Goal: Task Accomplishment & Management: Use online tool/utility

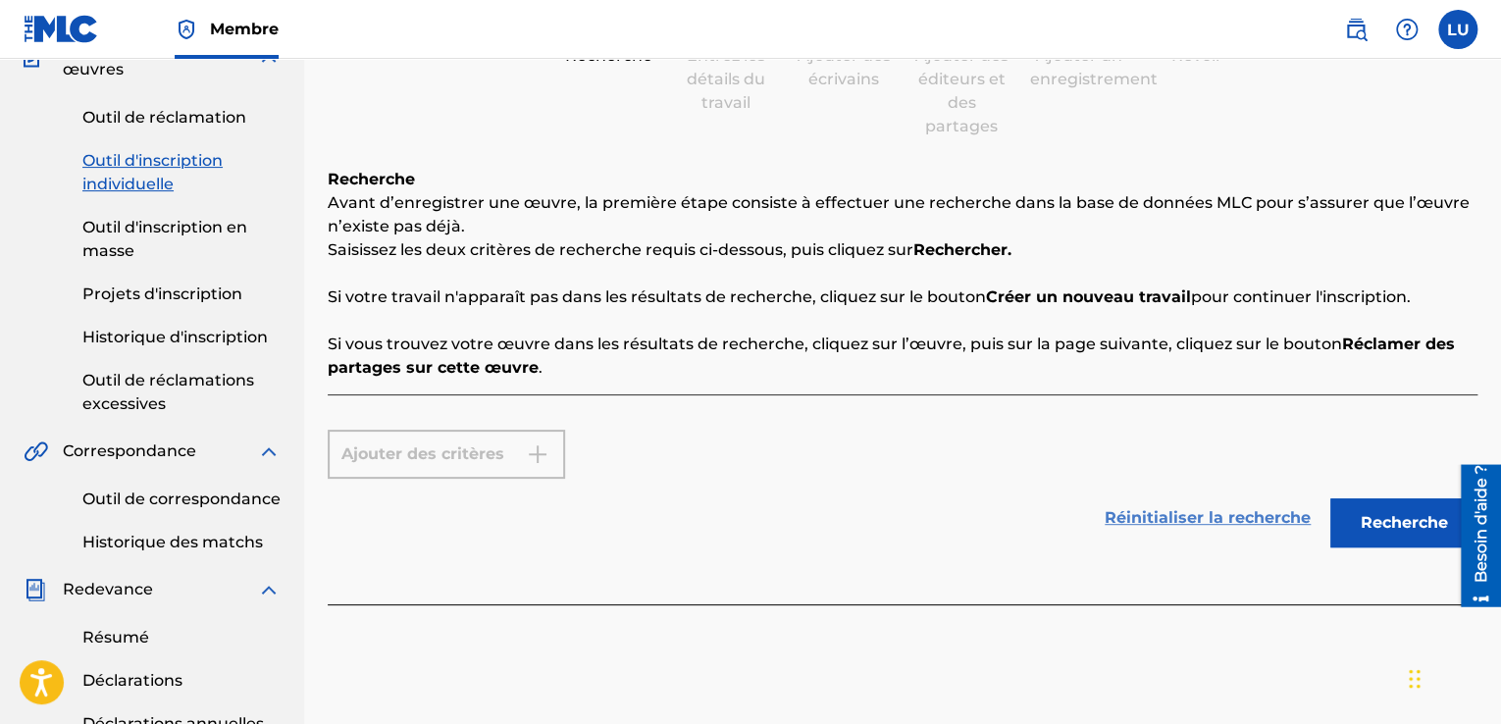
click at [1226, 516] on font "Réinitialiser la recherche" at bounding box center [1208, 517] width 206 height 19
click at [1194, 519] on font "Réinitialiser la recherche" at bounding box center [1208, 517] width 206 height 19
click at [1403, 540] on button "Recherche" at bounding box center [1404, 522] width 147 height 49
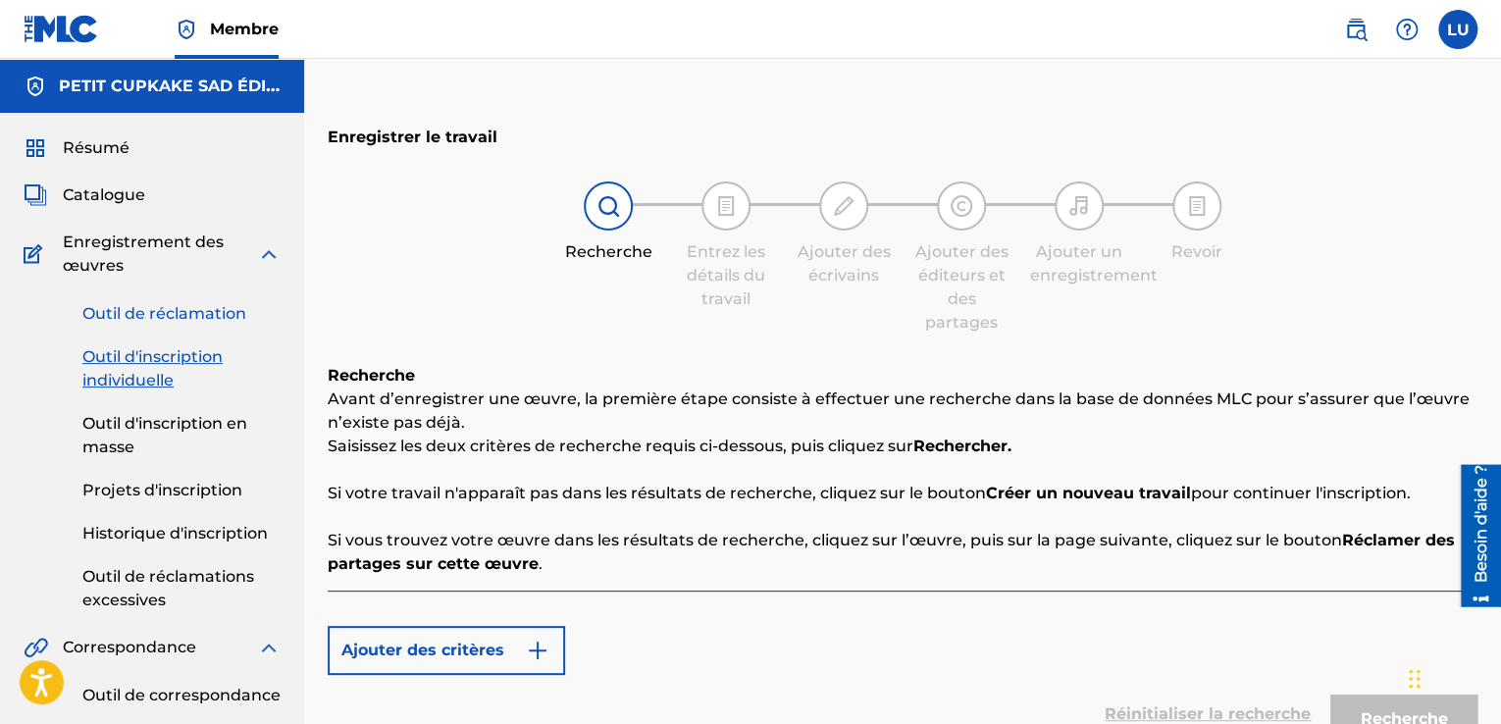
click at [130, 322] on font "Outil de réclamation" at bounding box center [164, 313] width 164 height 19
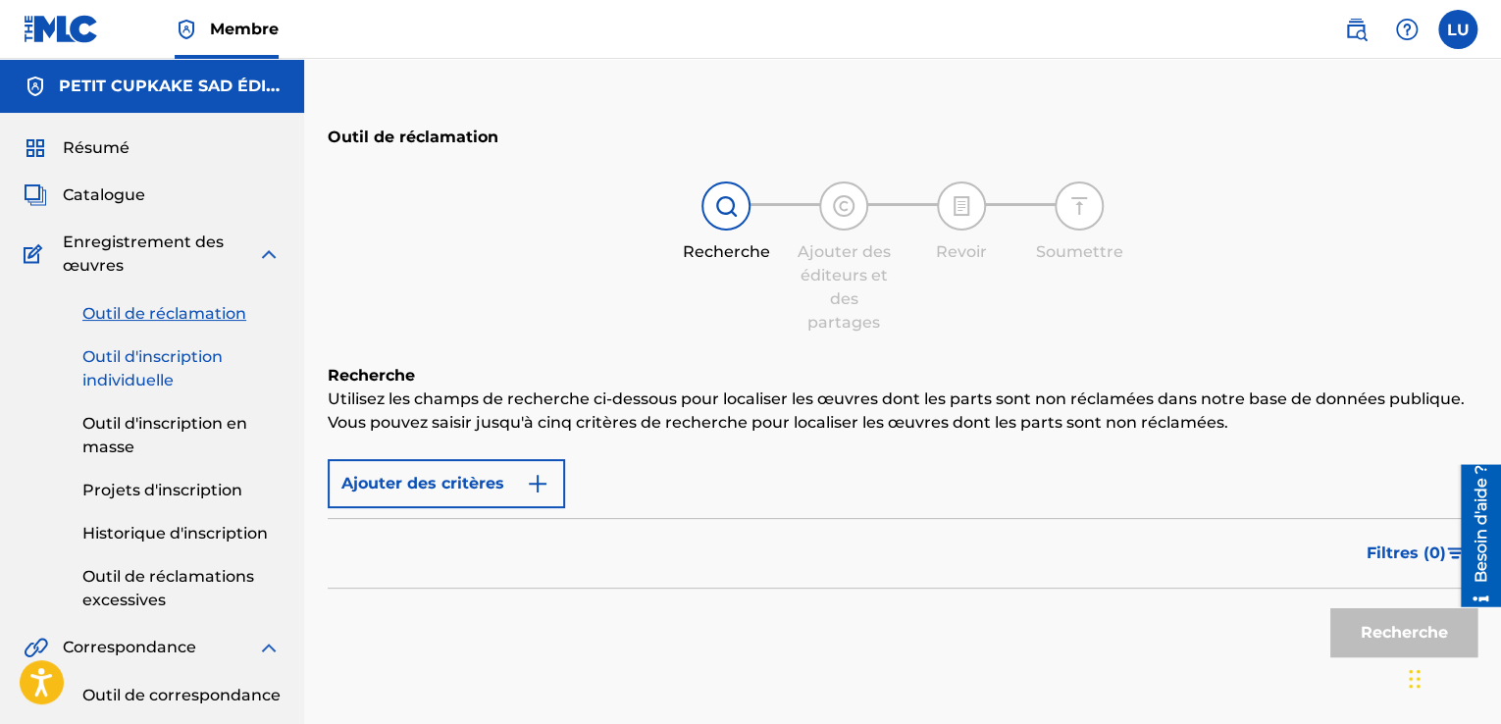
click at [124, 347] on font "Outil d'inscription individuelle" at bounding box center [152, 368] width 140 height 42
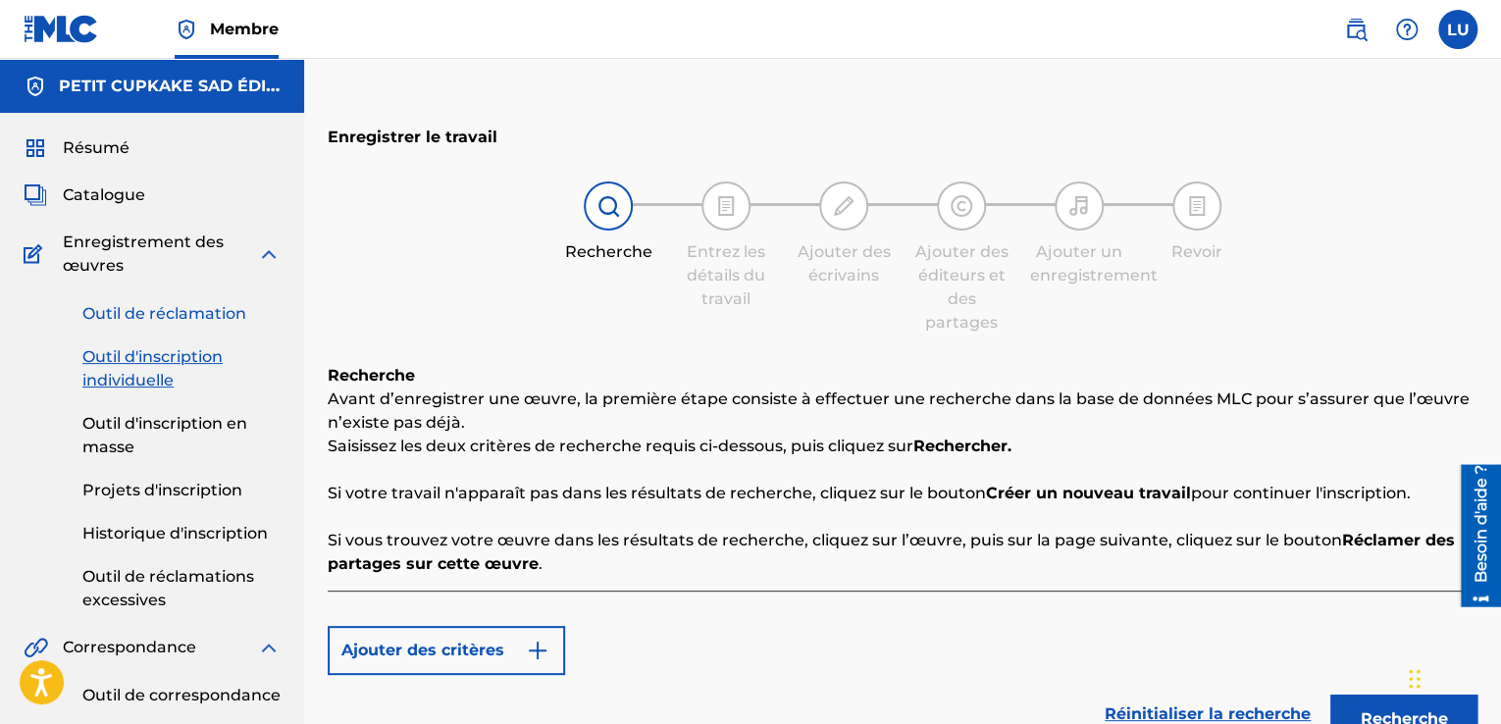
click at [130, 309] on font "Outil de réclamation" at bounding box center [164, 313] width 164 height 19
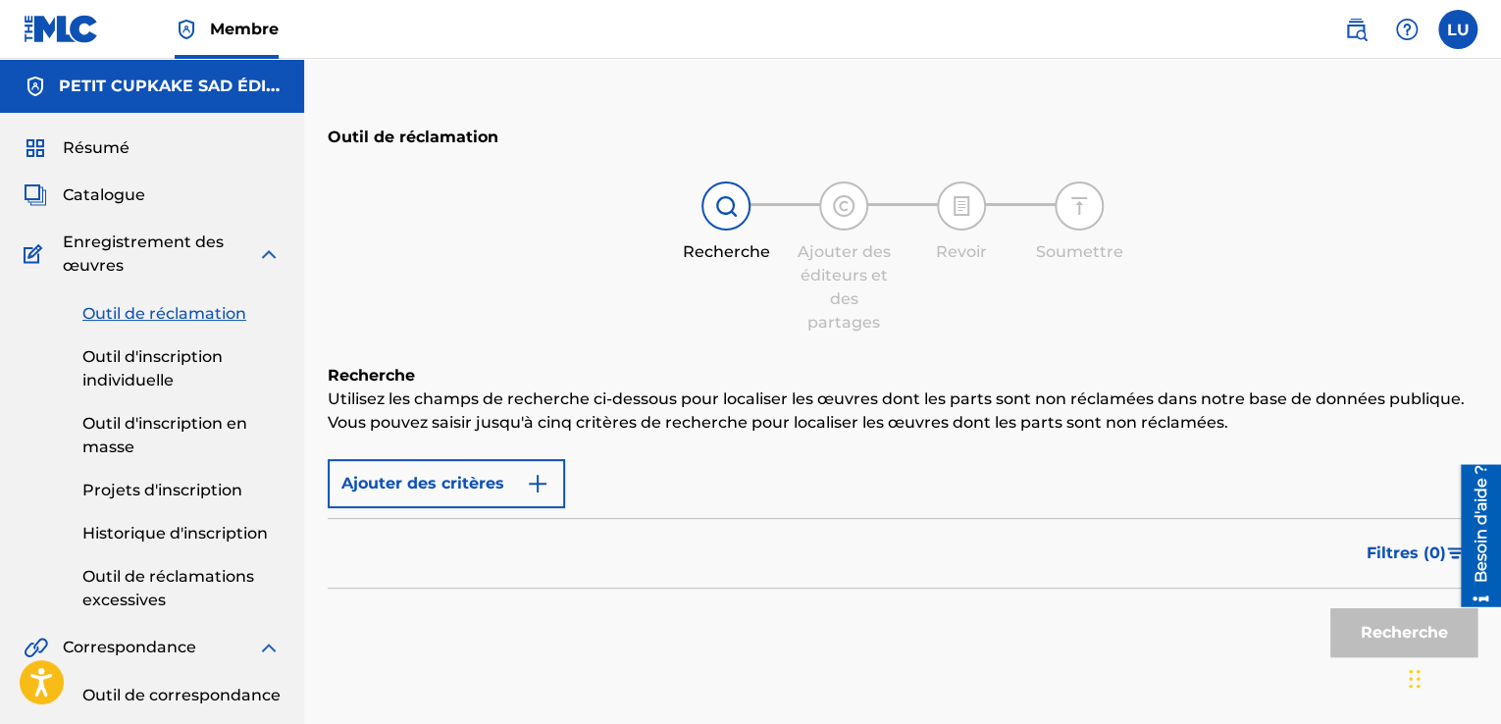
click at [157, 334] on div "Outil de réclamation Outil d'inscription individuelle Outil d'inscription en ma…" at bounding box center [152, 445] width 257 height 335
click at [163, 369] on link "Outil d'inscription individuelle" at bounding box center [181, 368] width 198 height 47
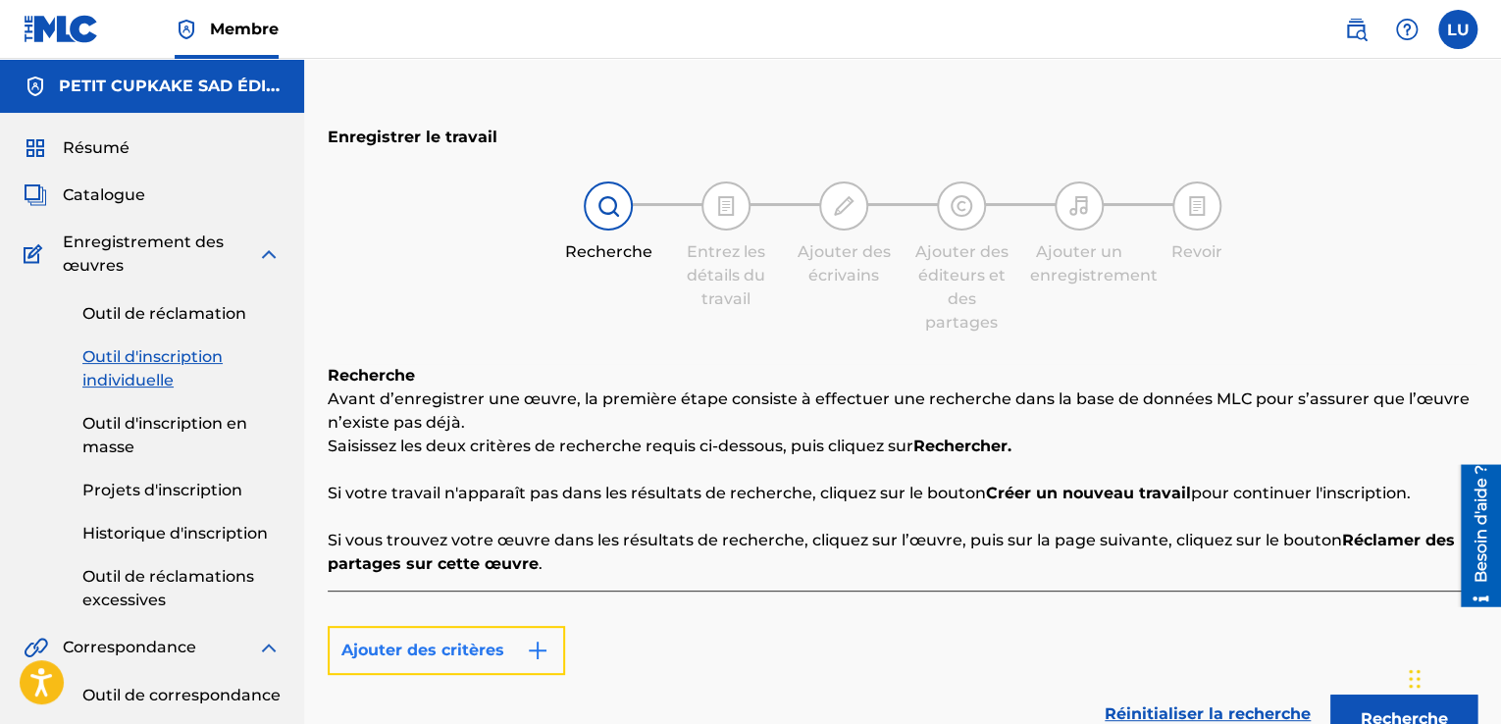
click at [404, 650] on font "Ajouter des critères" at bounding box center [422, 650] width 163 height 19
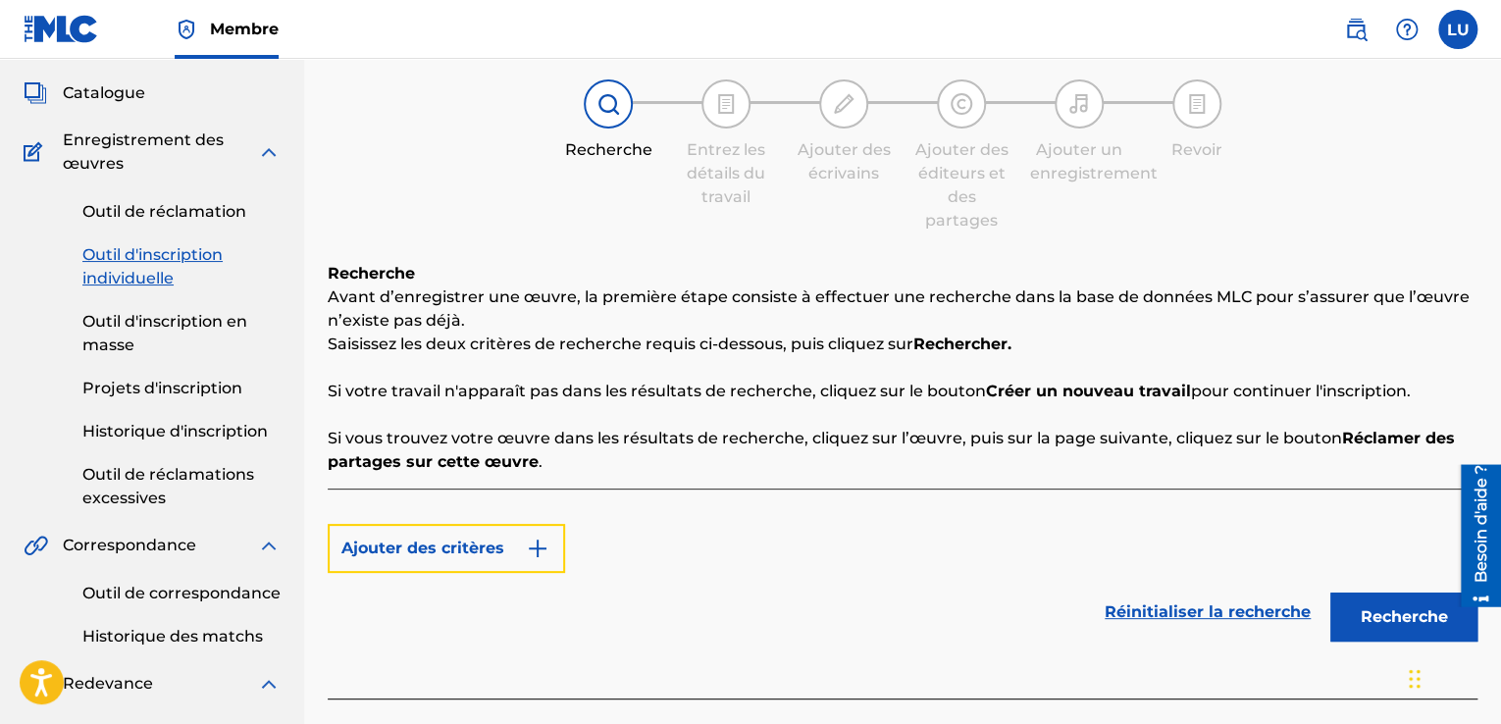
scroll to position [98, 0]
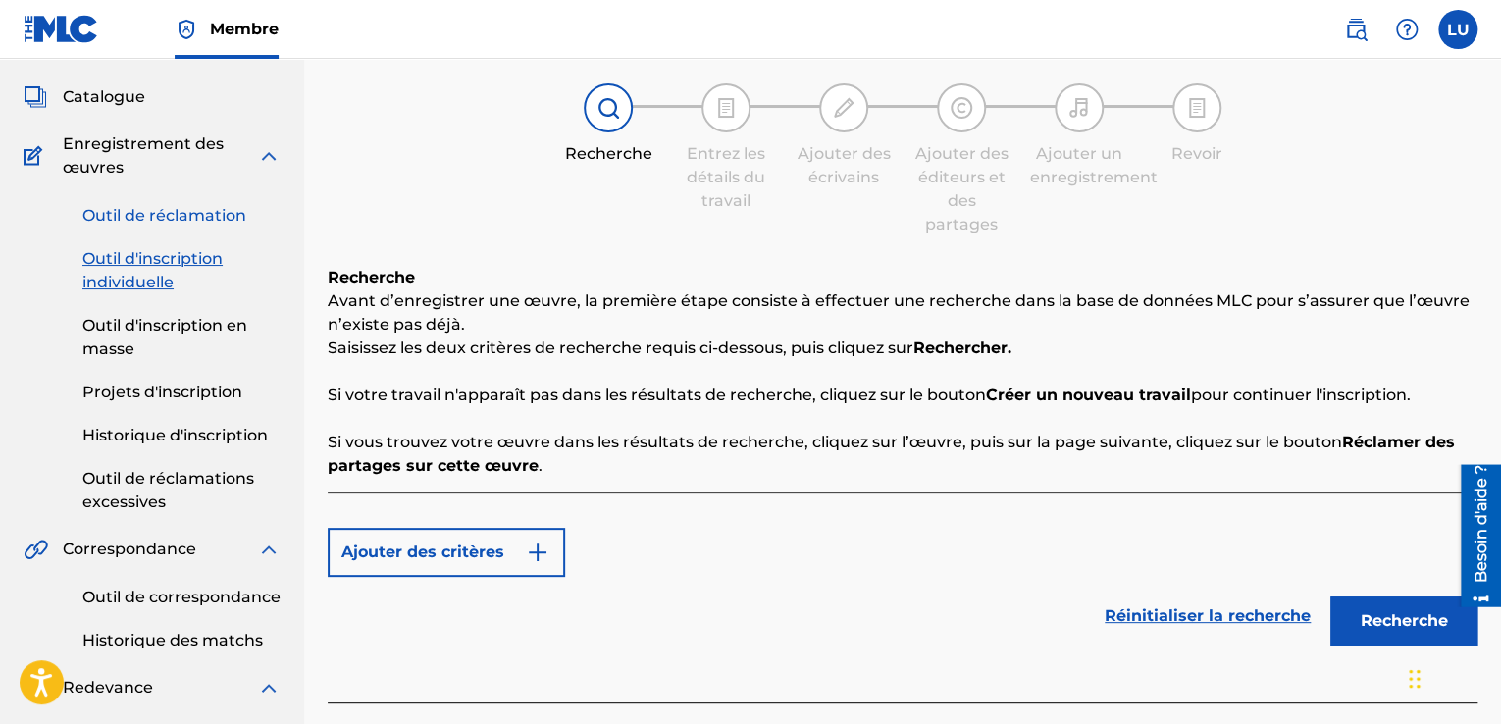
click at [242, 217] on font "Outil de réclamation" at bounding box center [164, 215] width 164 height 19
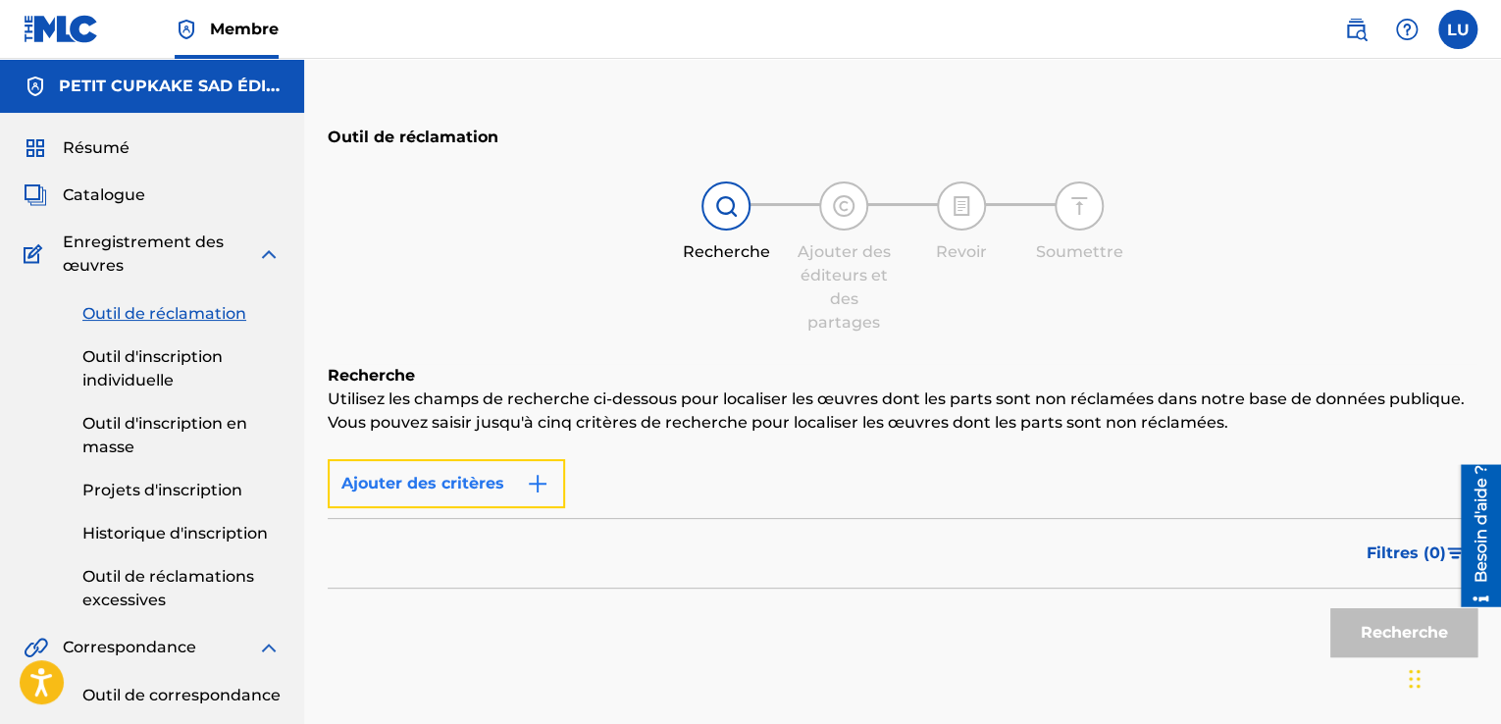
click at [481, 480] on font "Ajouter des critères" at bounding box center [422, 483] width 163 height 19
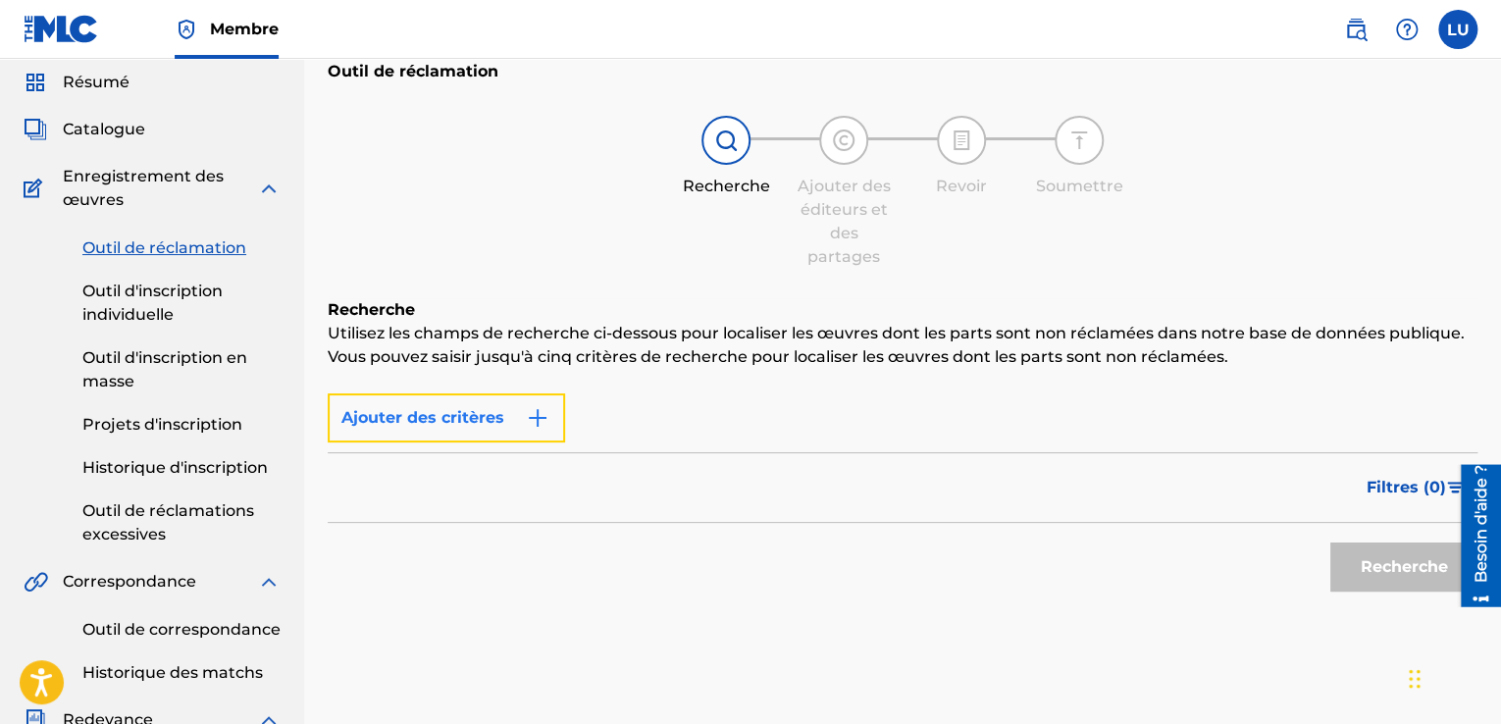
scroll to position [294, 0]
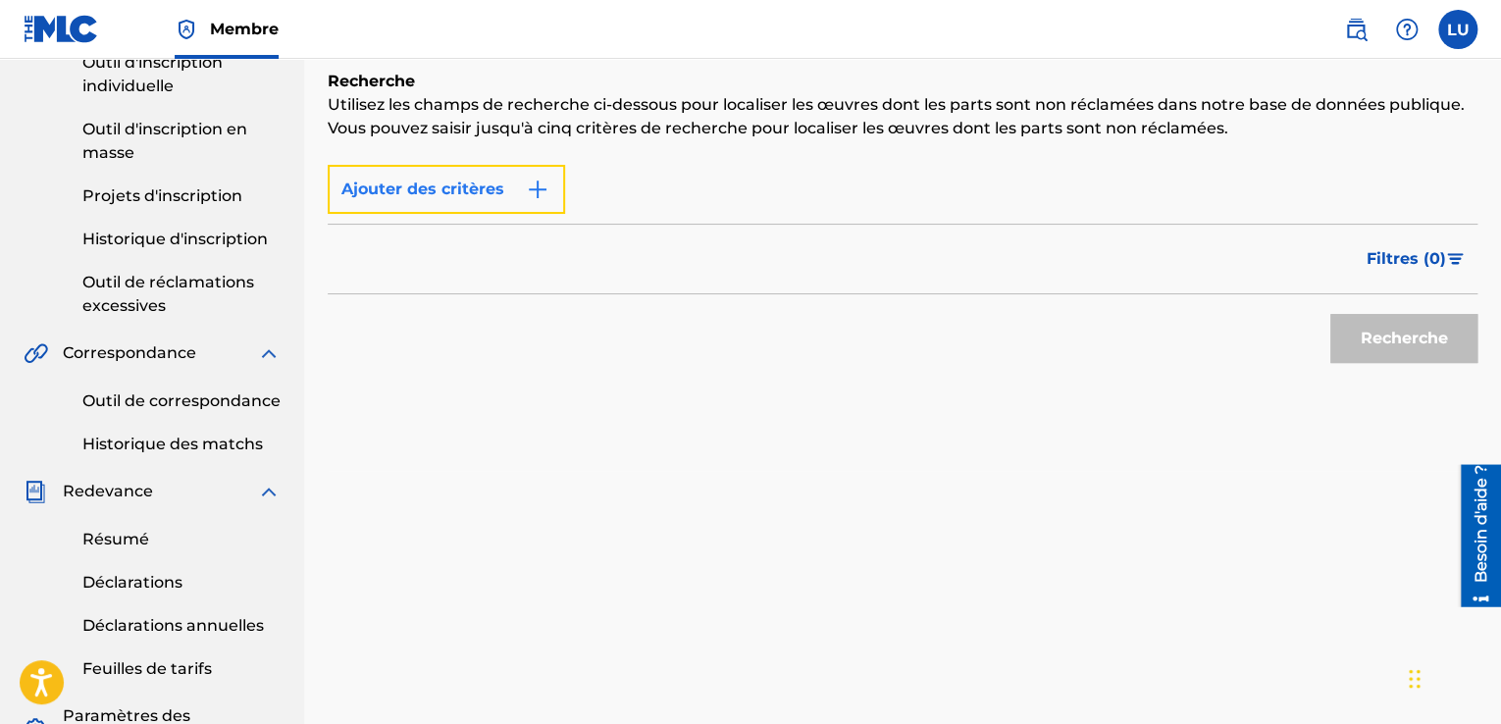
click at [535, 191] on img "Formulaire de recherche" at bounding box center [538, 190] width 24 height 24
click at [535, 191] on div "Ajouter des critères" at bounding box center [446, 189] width 237 height 49
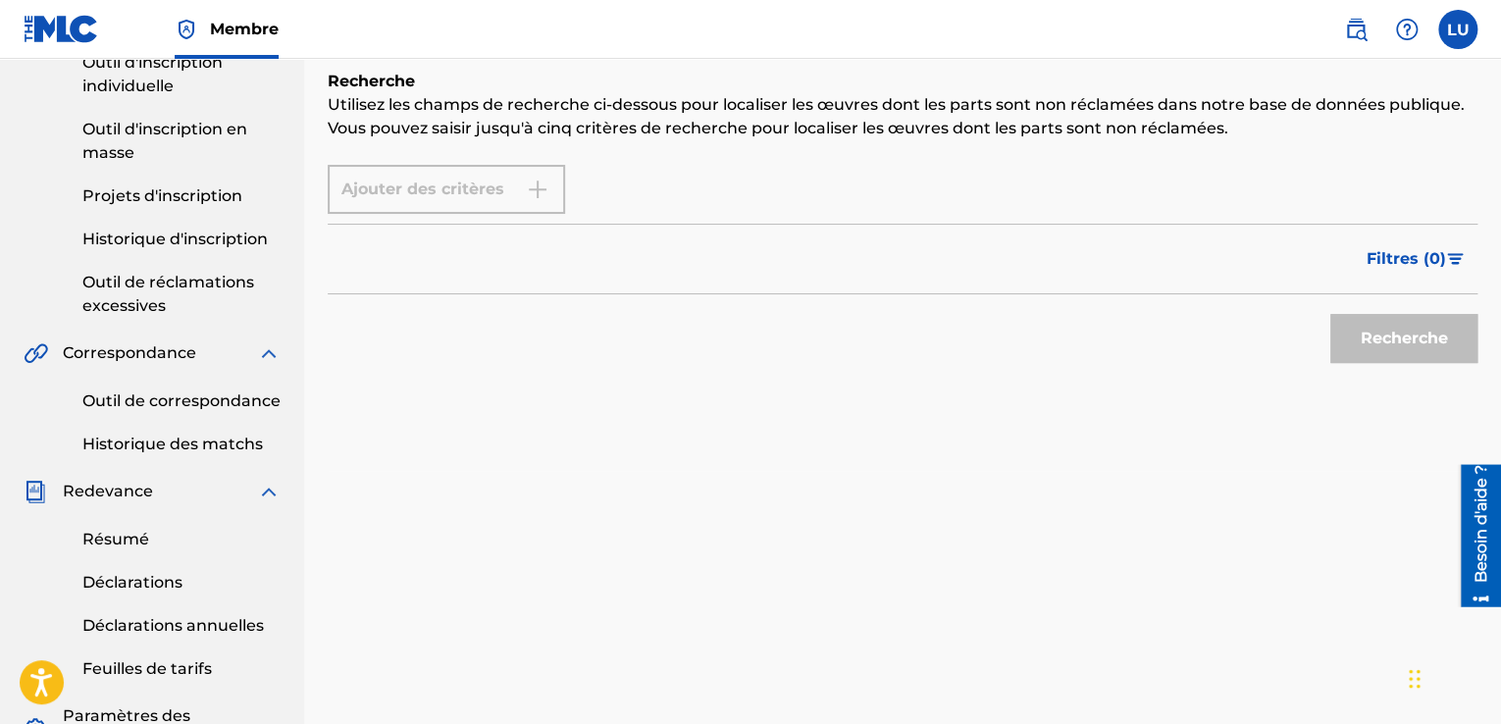
click at [535, 191] on div "Ajouter des critères" at bounding box center [446, 189] width 237 height 49
